Goal: Task Accomplishment & Management: Manage account settings

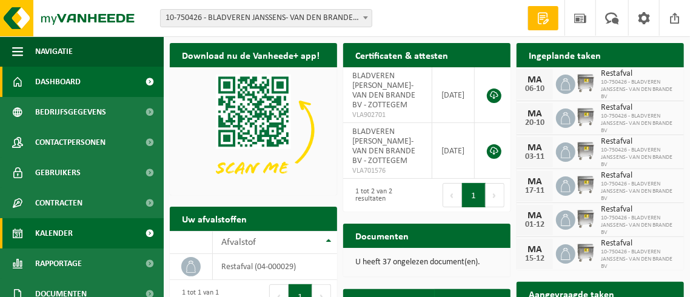
click at [94, 229] on link "Kalender" at bounding box center [82, 233] width 164 height 30
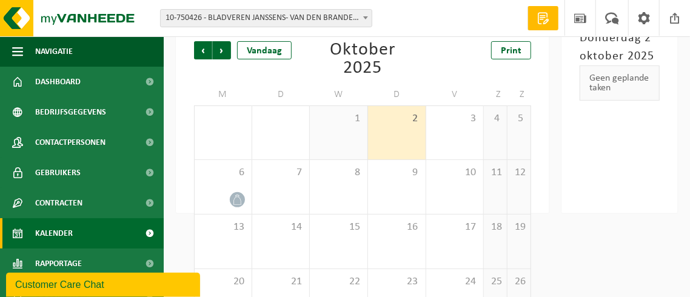
scroll to position [121, 0]
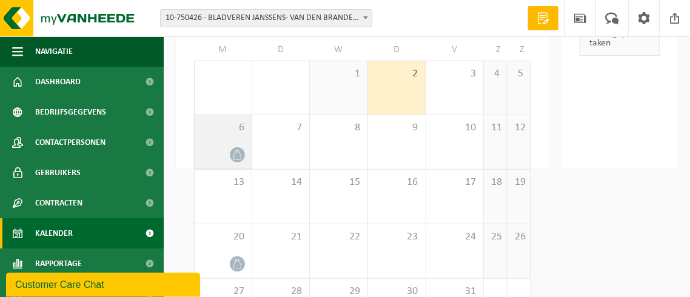
click at [235, 139] on div "6" at bounding box center [223, 142] width 57 height 54
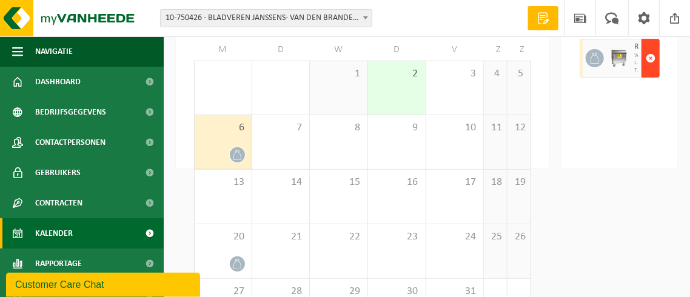
click at [651, 58] on span "button" at bounding box center [651, 58] width 10 height 24
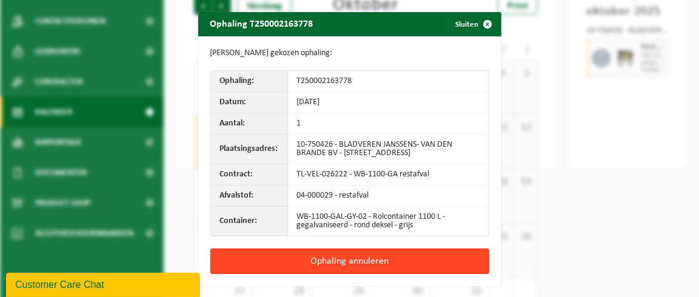
click at [330, 263] on button "Ophaling annuleren" at bounding box center [349, 261] width 279 height 25
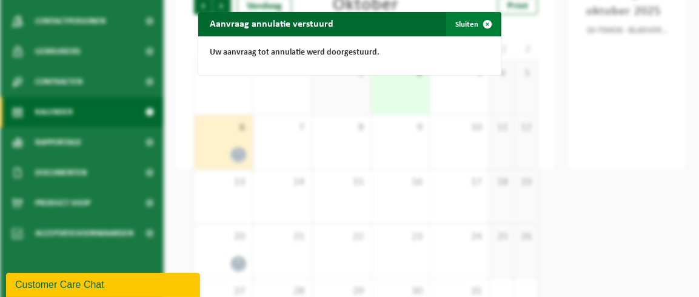
click at [483, 26] on span "button" at bounding box center [488, 24] width 24 height 24
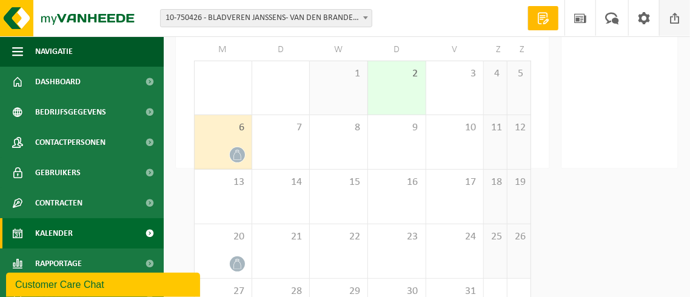
click at [673, 16] on span at bounding box center [675, 18] width 18 height 36
